Goal: Connect with others: Establish contact or relationships with other users

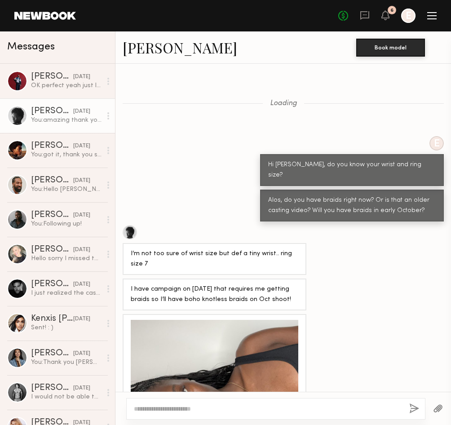
scroll to position [657, 0]
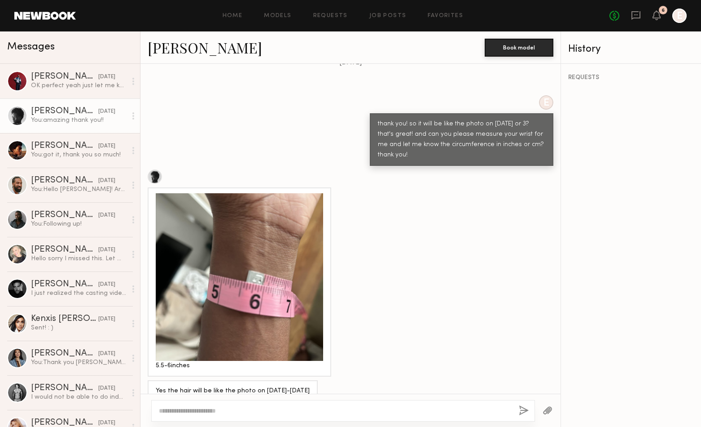
scroll to position [1121, 0]
